Goal: Information Seeking & Learning: Learn about a topic

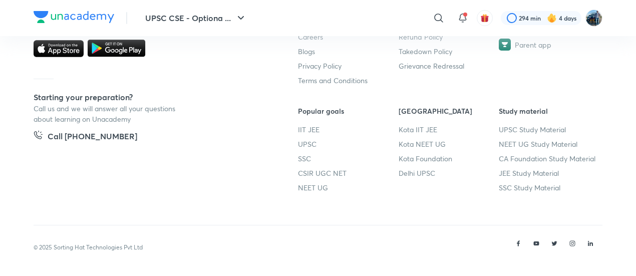
scroll to position [592, 0]
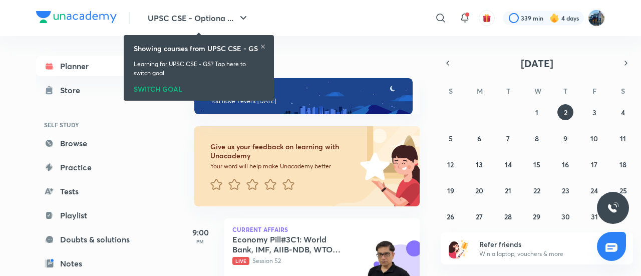
click at [263, 47] on icon at bounding box center [263, 47] width 4 height 4
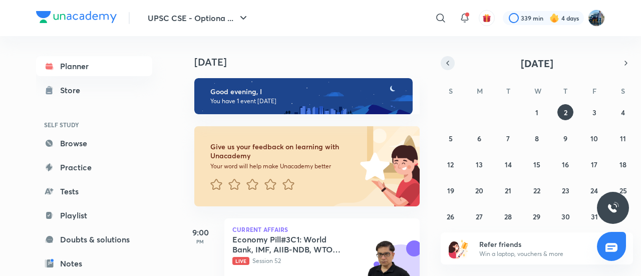
click at [446, 67] on icon "button" at bounding box center [448, 63] width 8 height 9
click at [627, 62] on icon "button" at bounding box center [626, 63] width 8 height 9
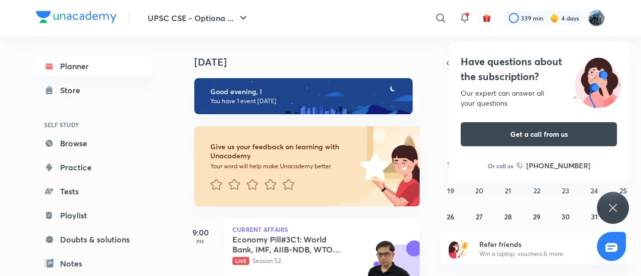
click at [610, 212] on icon at bounding box center [613, 208] width 12 height 12
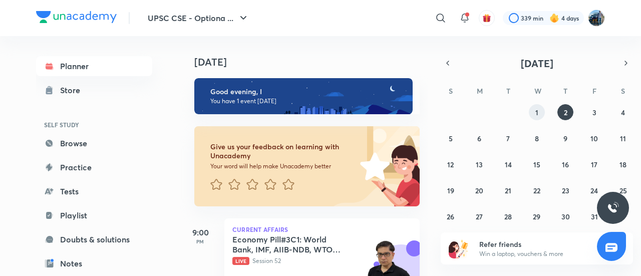
click at [540, 115] on button "1" at bounding box center [537, 112] width 16 height 16
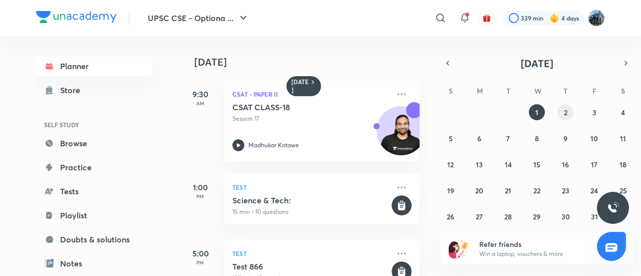
click at [564, 116] on abbr "2" at bounding box center [566, 113] width 4 height 10
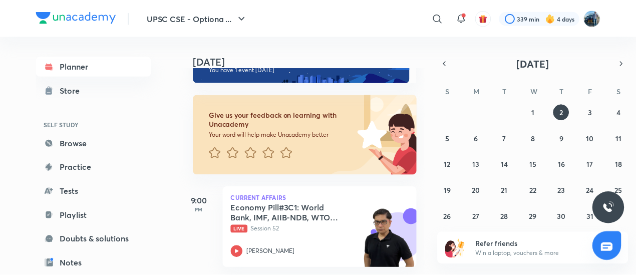
scroll to position [39, 0]
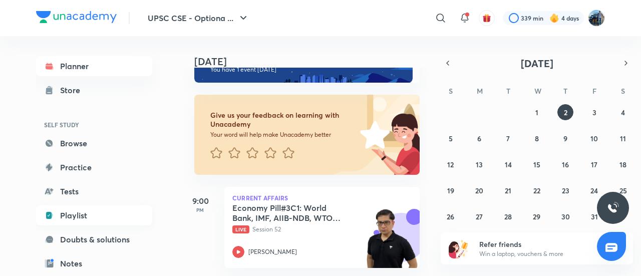
click at [80, 218] on link "Playlist" at bounding box center [94, 215] width 116 height 20
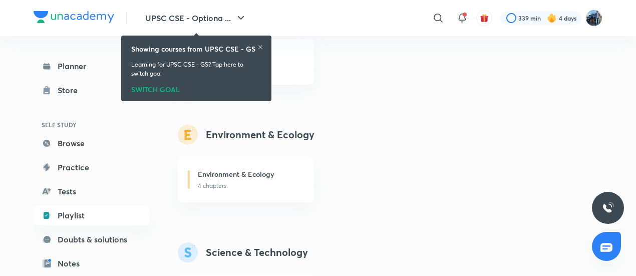
scroll to position [919, 0]
click at [260, 178] on h6 "Environment & Ecology" at bounding box center [236, 173] width 76 height 11
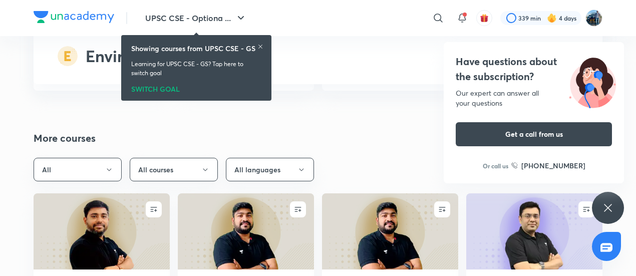
scroll to position [3028, 0]
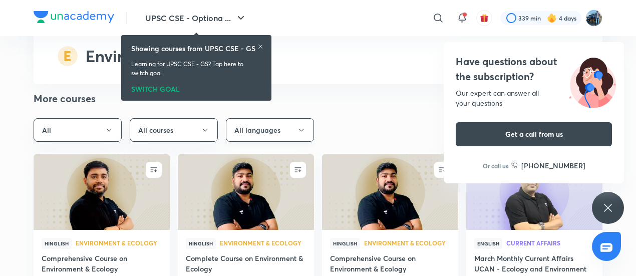
click at [280, 127] on button "All languages" at bounding box center [270, 130] width 88 height 24
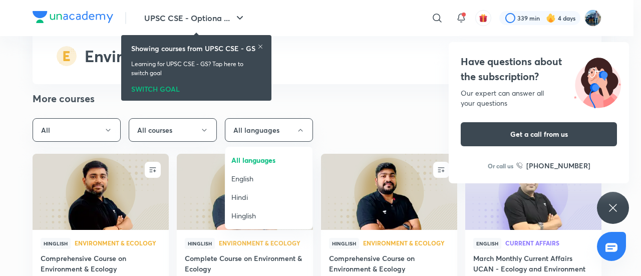
click at [260, 195] on span "Hindi" at bounding box center [268, 197] width 75 height 11
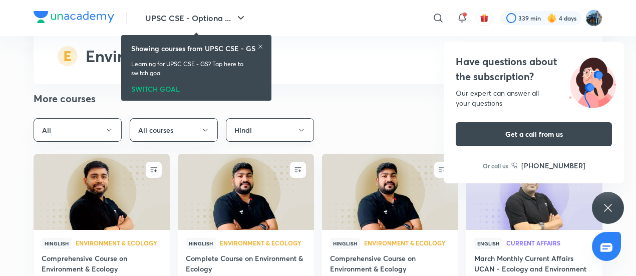
click at [300, 124] on button "Hindi" at bounding box center [270, 130] width 88 height 24
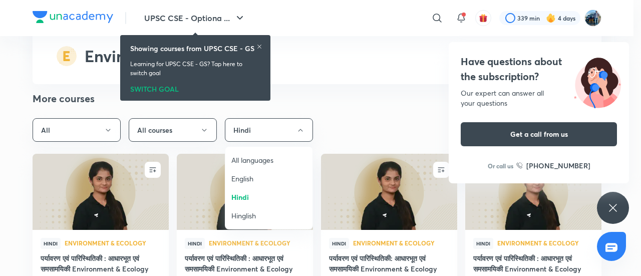
click at [261, 178] on span "English" at bounding box center [268, 178] width 75 height 11
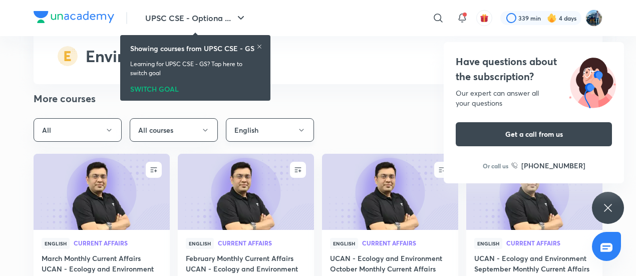
click at [289, 119] on button "English" at bounding box center [270, 130] width 88 height 24
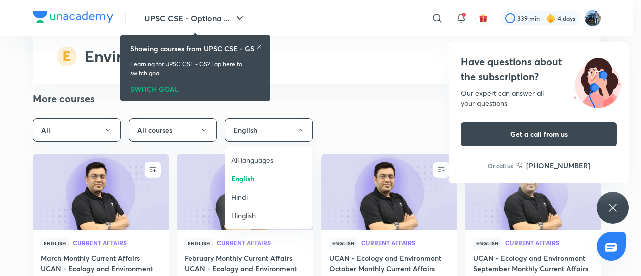
click at [265, 162] on span "All languages" at bounding box center [268, 160] width 75 height 11
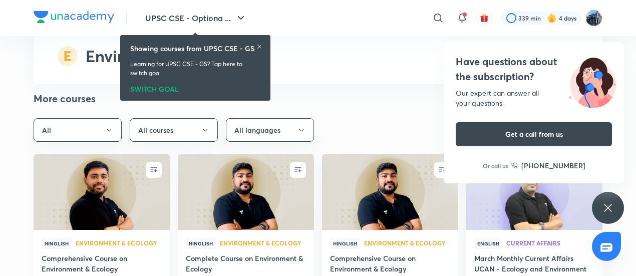
click at [136, 171] on img at bounding box center [101, 192] width 139 height 78
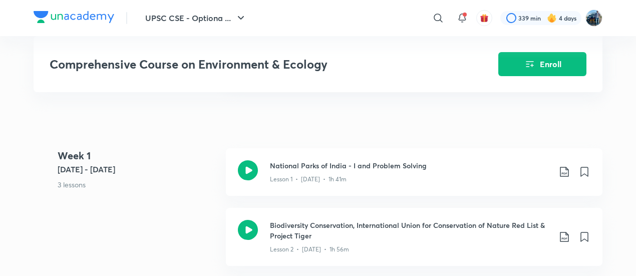
scroll to position [367, 0]
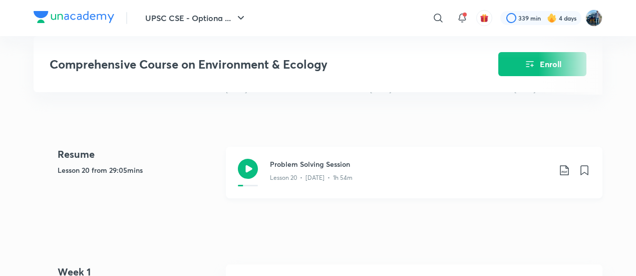
click at [417, 162] on h3 "Problem Solving Session" at bounding box center [410, 164] width 280 height 11
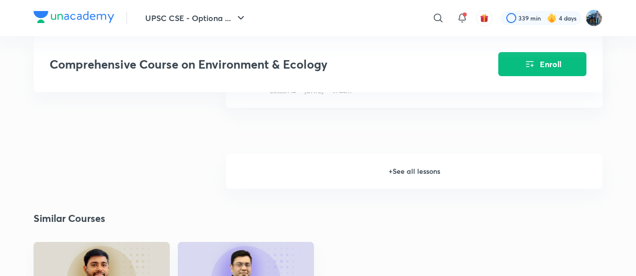
scroll to position [1547, 0]
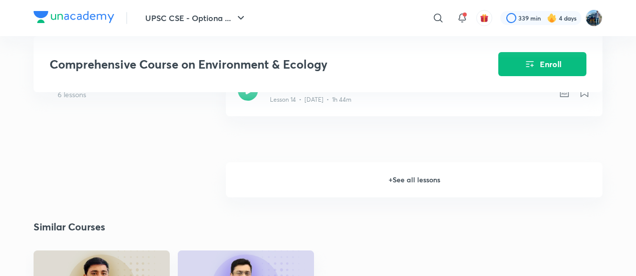
click at [492, 168] on h6 "+ See all lessons" at bounding box center [414, 179] width 377 height 35
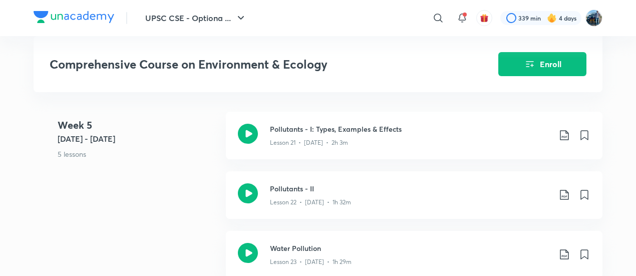
scroll to position [2030, 0]
